Goal: Find contact information: Obtain details needed to contact an individual or organization

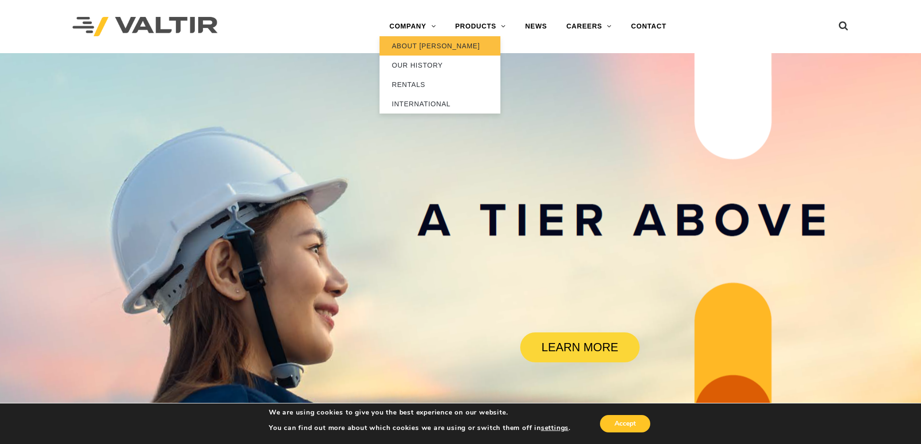
click at [419, 46] on link "ABOUT [PERSON_NAME]" at bounding box center [439, 45] width 121 height 19
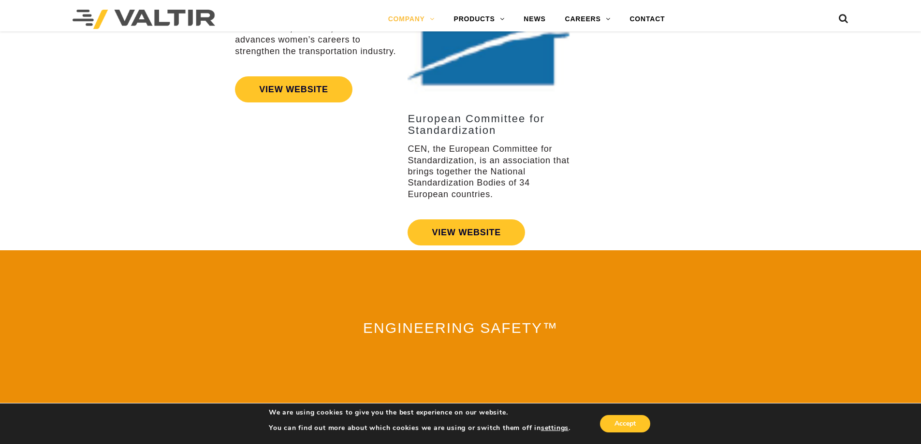
scroll to position [2137, 0]
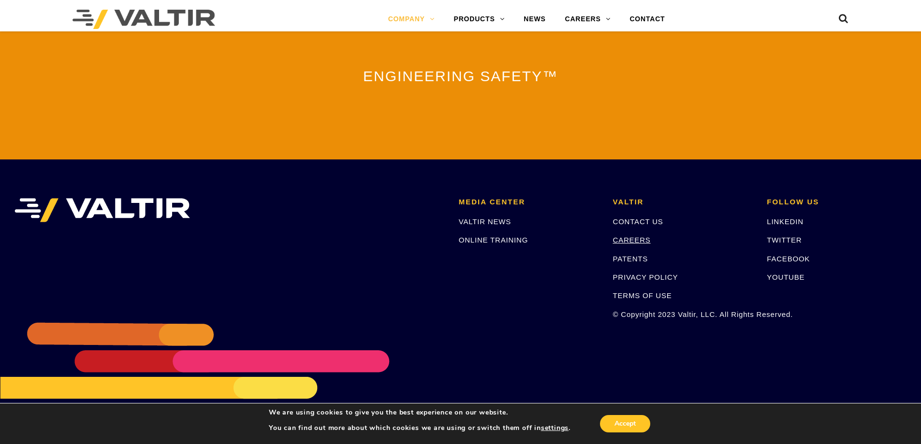
click at [622, 236] on link "CAREERS" at bounding box center [632, 240] width 38 height 8
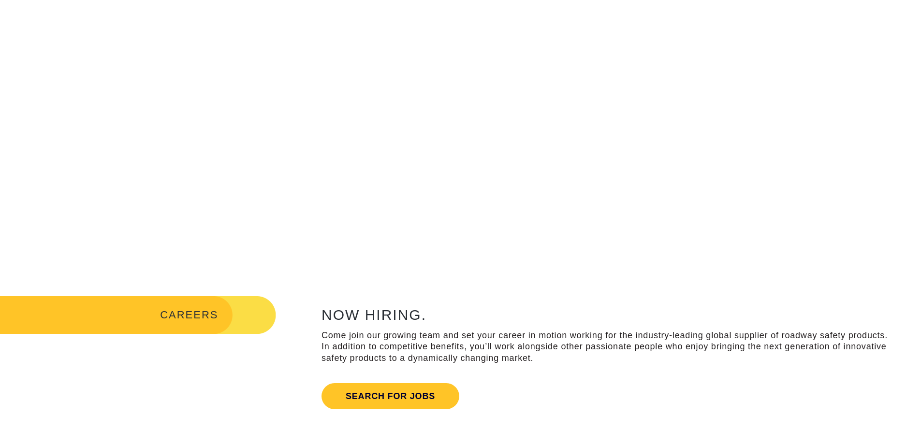
scroll to position [387, 0]
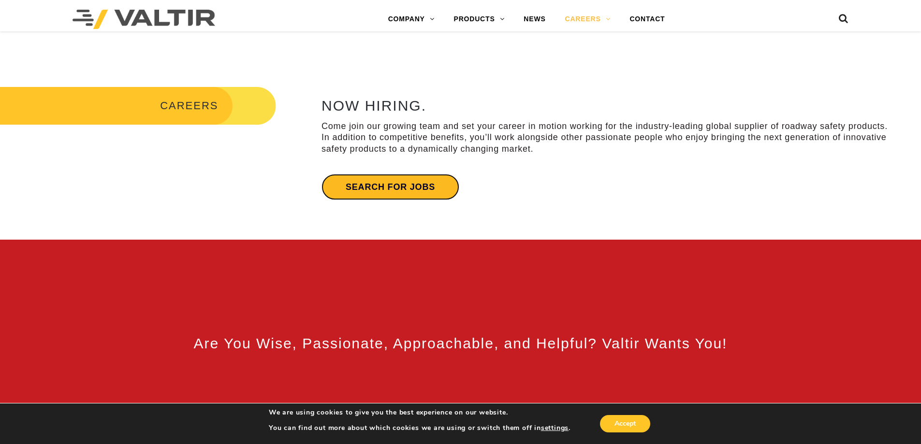
click at [405, 196] on link "Search for jobs" at bounding box center [390, 187] width 138 height 26
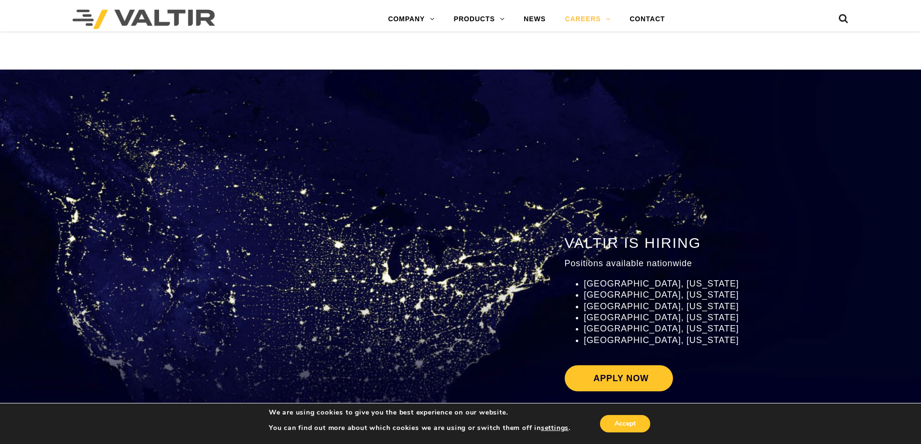
scroll to position [1847, 0]
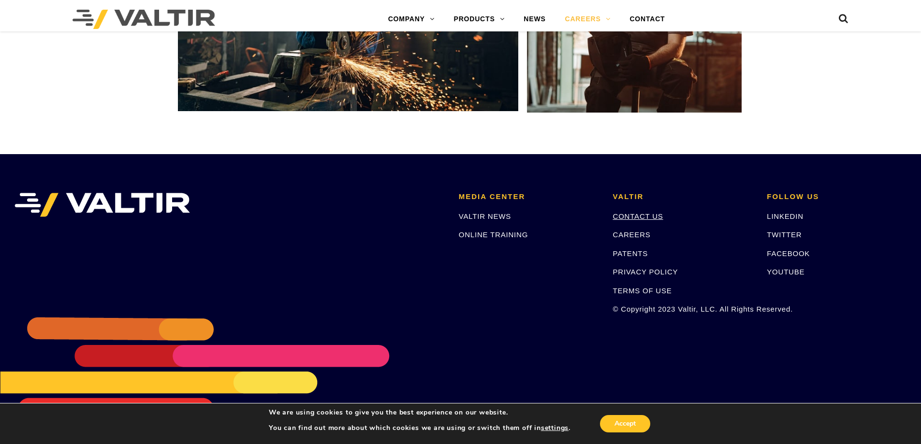
click at [639, 215] on link "CONTACT US" at bounding box center [638, 216] width 50 height 8
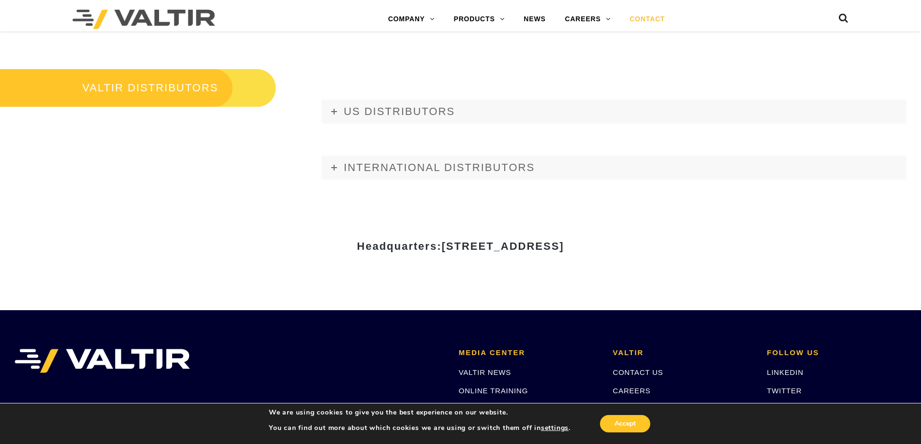
scroll to position [1208, 0]
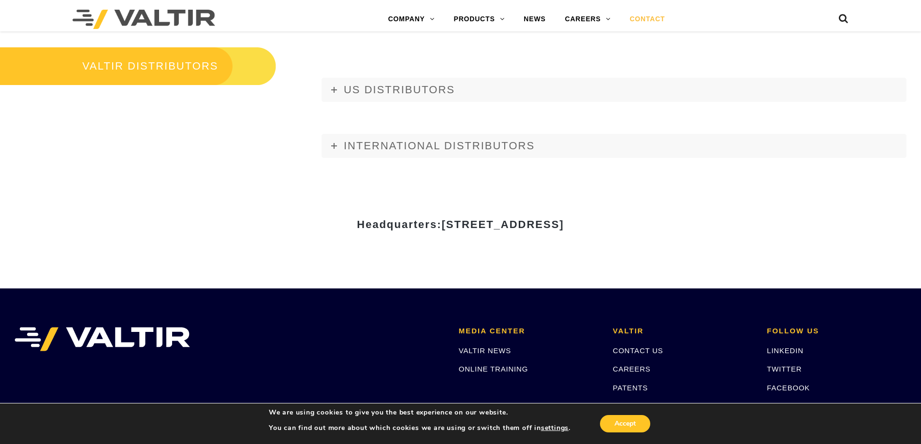
drag, startPoint x: 661, startPoint y: 224, endPoint x: 552, endPoint y: 225, distance: 108.3
click at [552, 225] on span "[STREET_ADDRESS]" at bounding box center [502, 224] width 122 height 12
copy span "[GEOGRAPHIC_DATA]"
click at [349, 87] on span "US DISTRIBUTORS" at bounding box center [399, 90] width 111 height 12
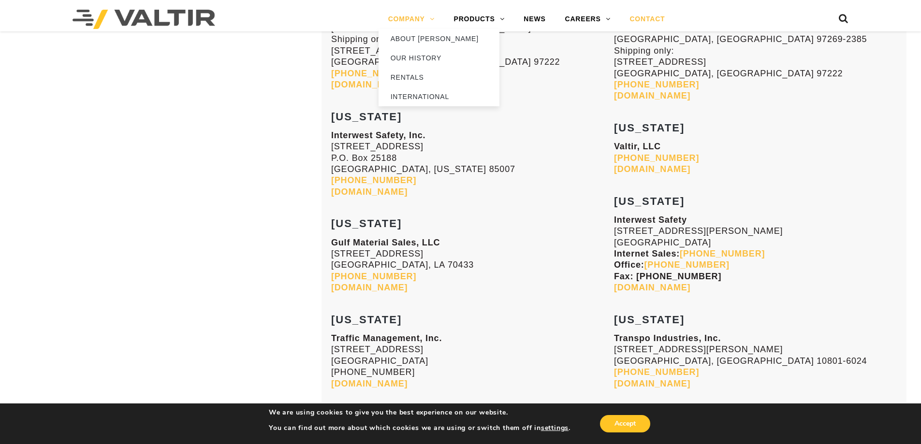
scroll to position [1402, 0]
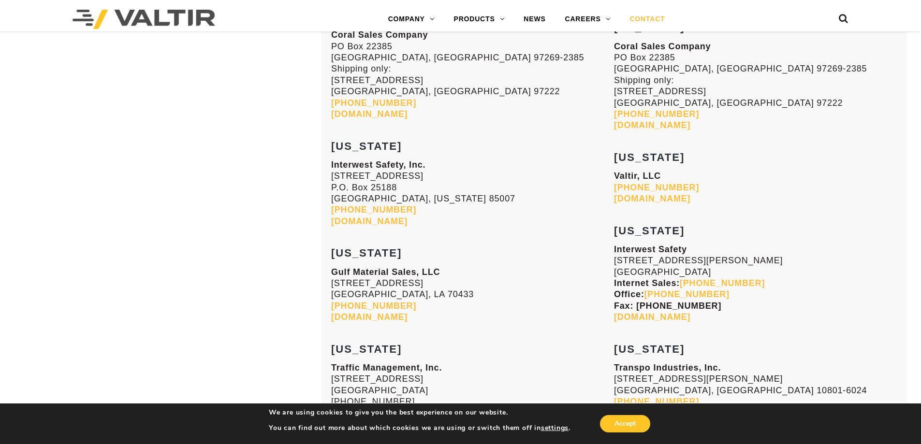
click at [166, 22] on img at bounding box center [143, 19] width 143 height 19
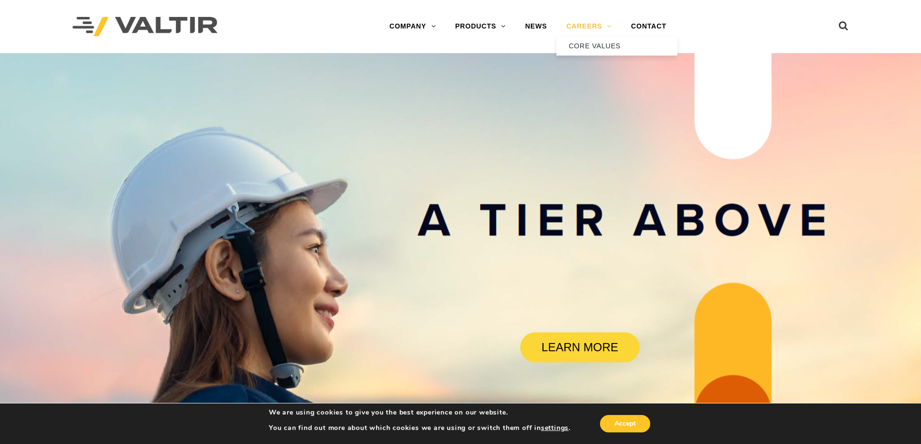
click at [593, 31] on link "CAREERS" at bounding box center [588, 26] width 65 height 19
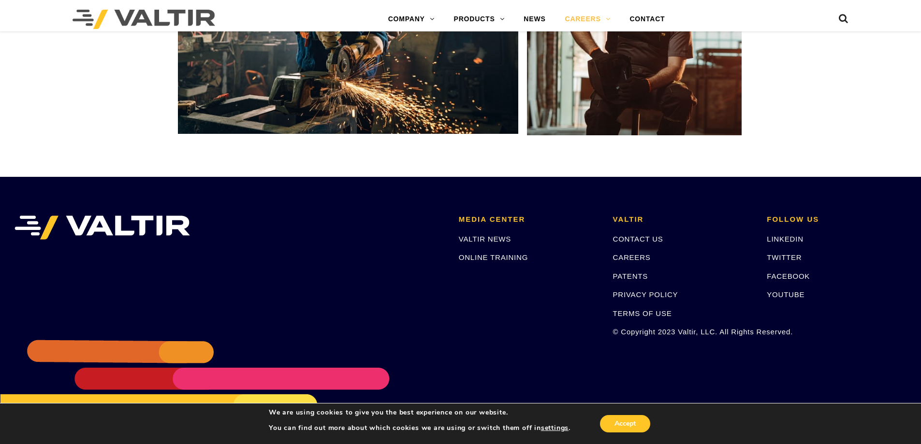
scroll to position [1847, 0]
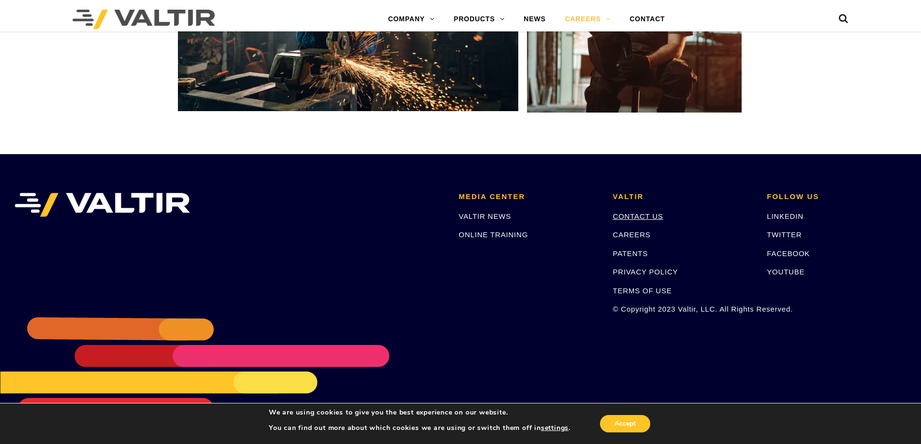
click at [643, 217] on link "CONTACT US" at bounding box center [638, 216] width 50 height 8
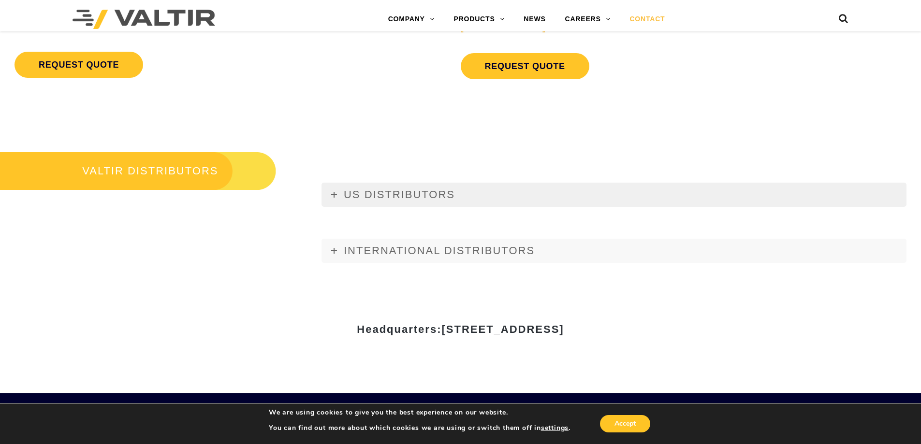
scroll to position [1112, 0]
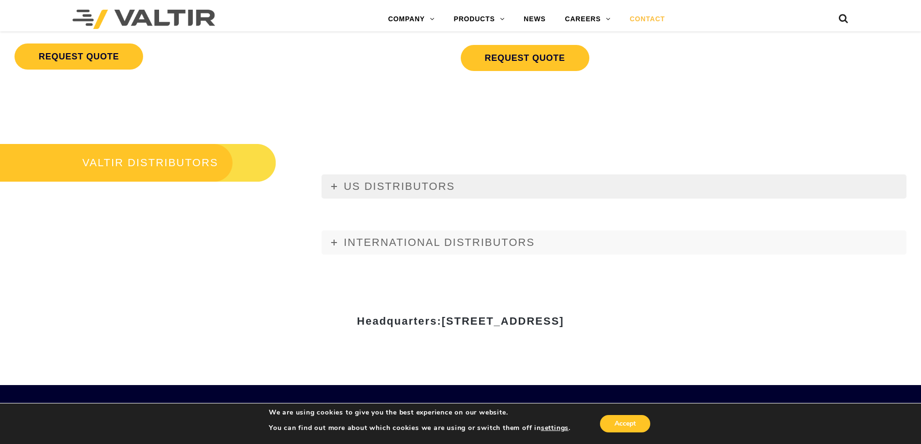
click at [329, 184] on link "US DISTRIBUTORS" at bounding box center [613, 186] width 585 height 24
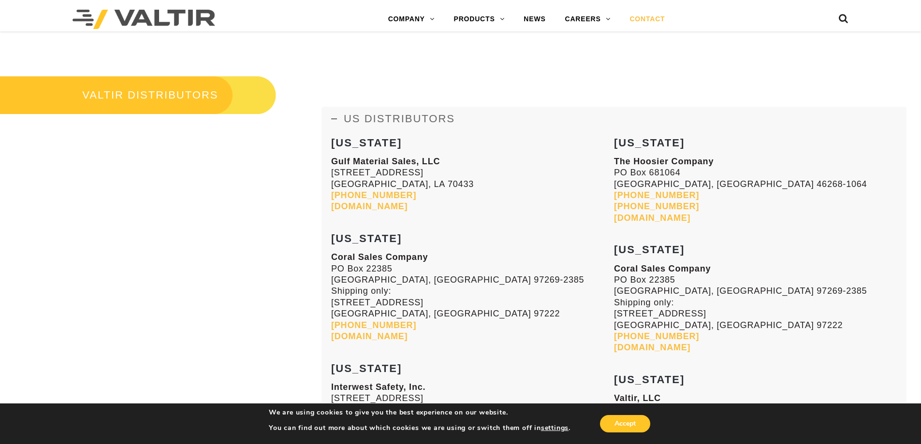
scroll to position [1208, 0]
